Goal: Navigation & Orientation: Understand site structure

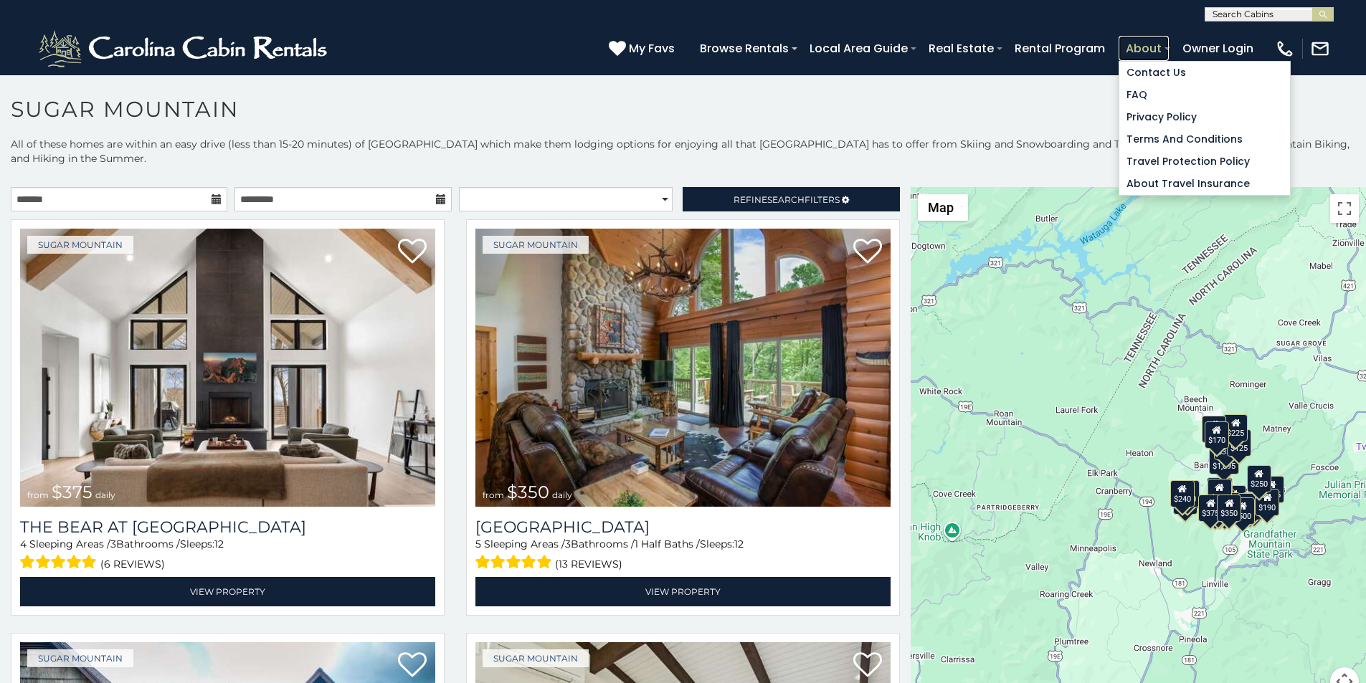
click at [1168, 41] on link "About" at bounding box center [1143, 48] width 50 height 25
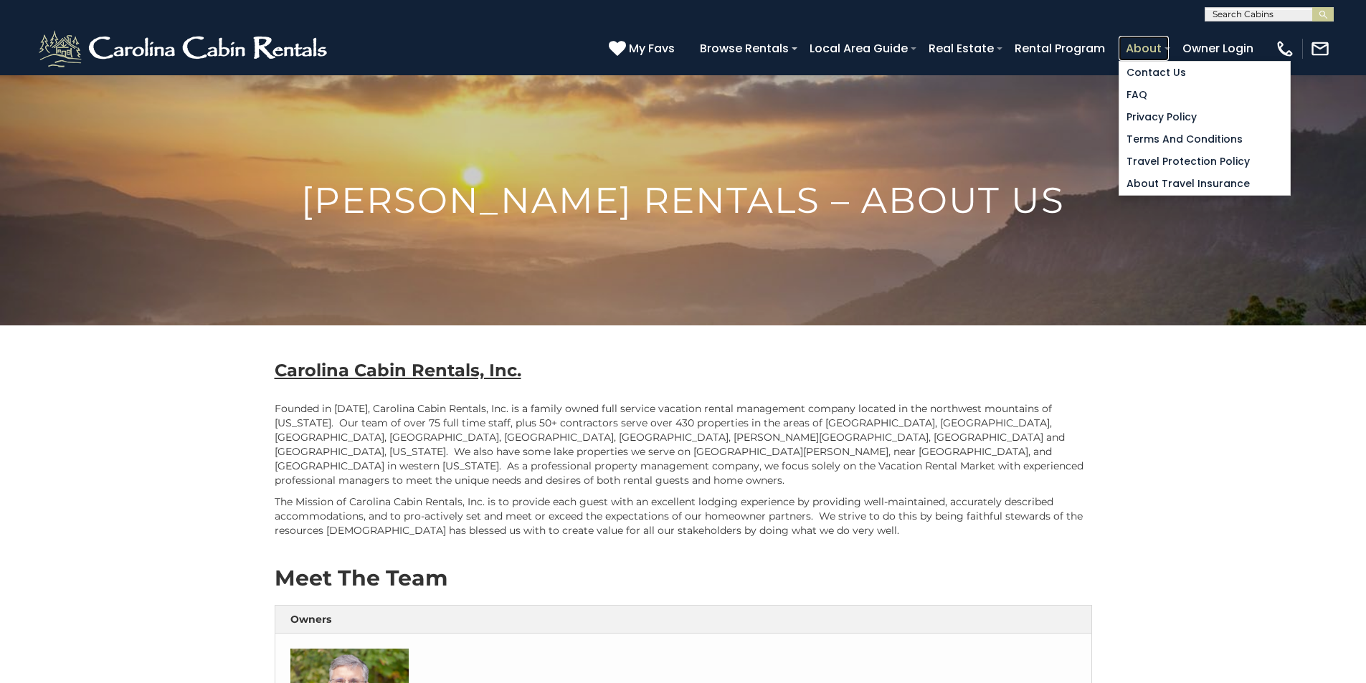
click at [1168, 42] on link "About" at bounding box center [1143, 48] width 50 height 25
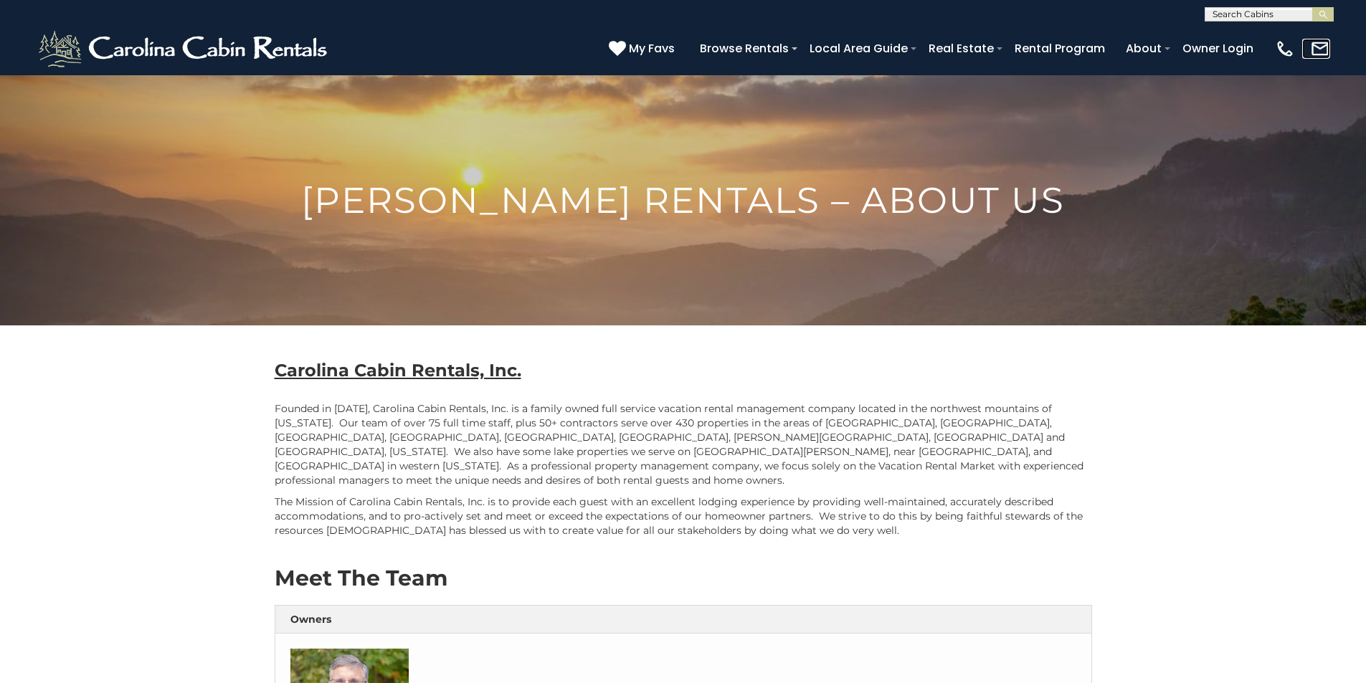
click at [1322, 43] on link at bounding box center [1316, 49] width 28 height 20
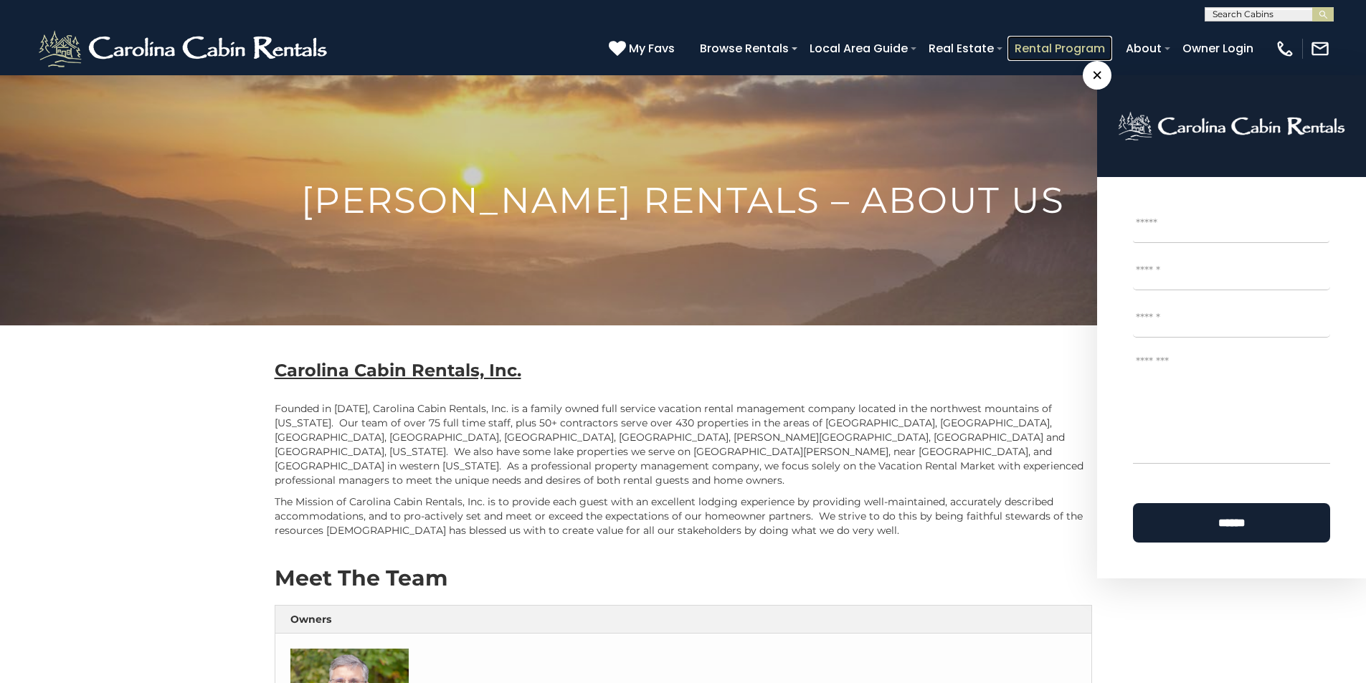
click at [1091, 41] on link "Rental Program" at bounding box center [1059, 48] width 105 height 25
